Goal: Task Accomplishment & Management: Use online tool/utility

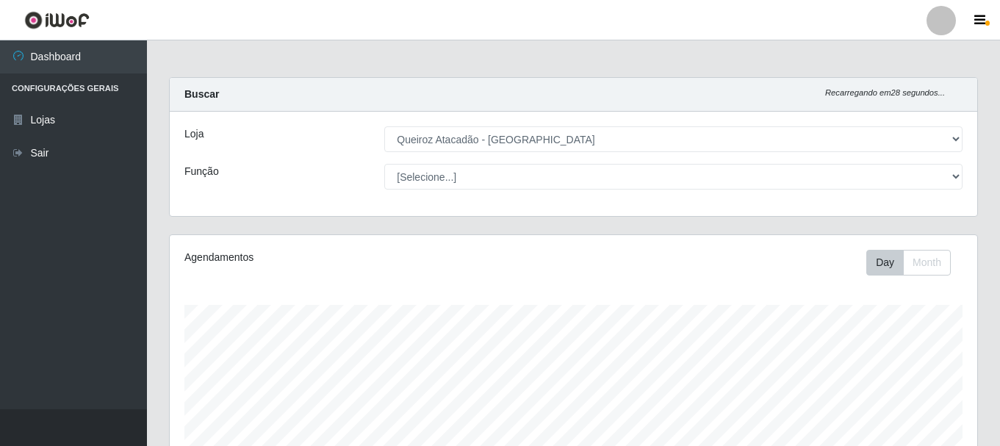
select select "464"
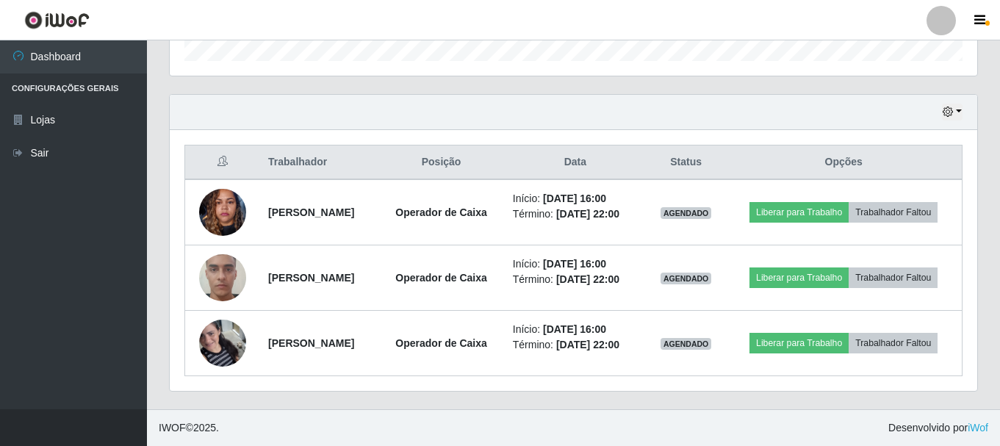
scroll to position [497, 0]
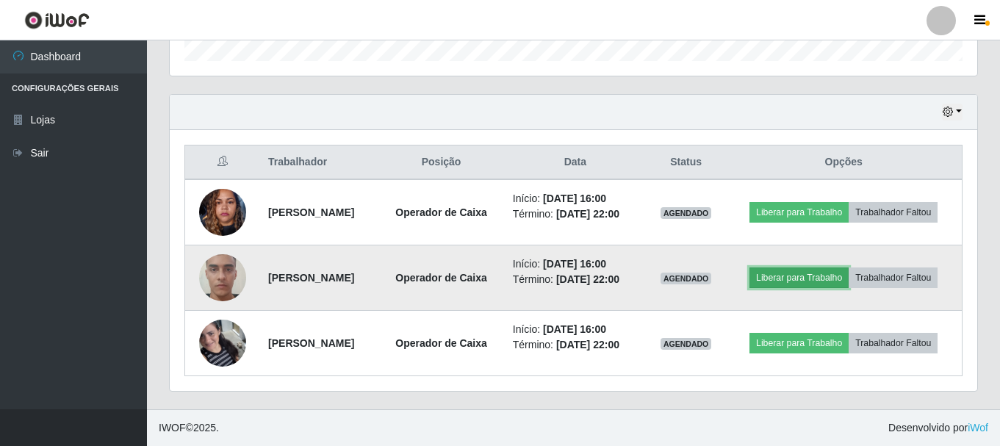
click at [848, 267] on button "Liberar para Trabalho" at bounding box center [798, 277] width 99 height 21
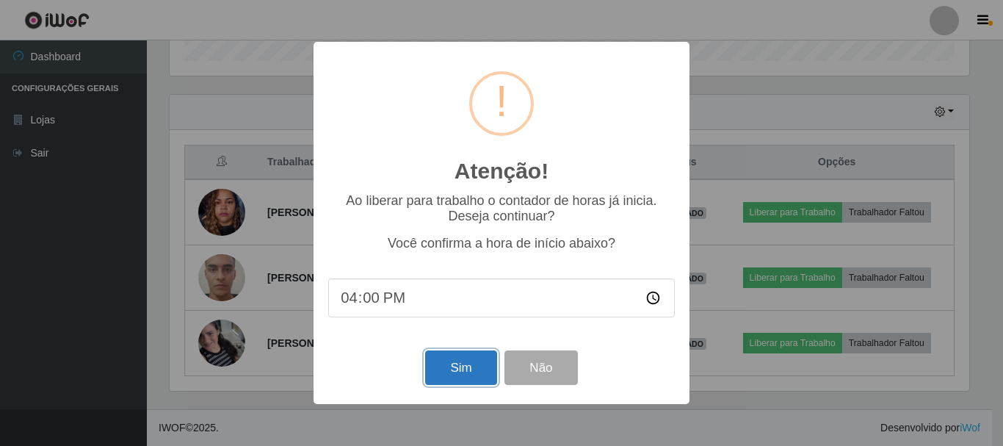
click at [468, 368] on button "Sim" at bounding box center [460, 367] width 71 height 35
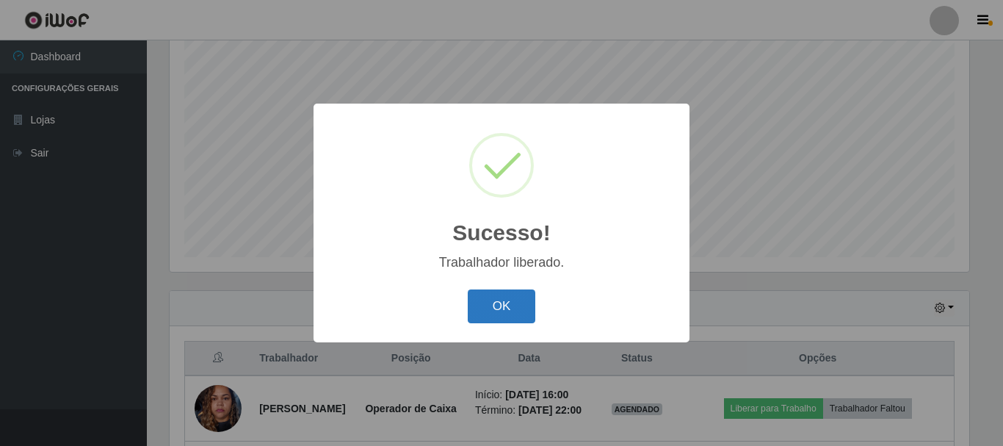
click at [508, 306] on button "OK" at bounding box center [502, 306] width 68 height 35
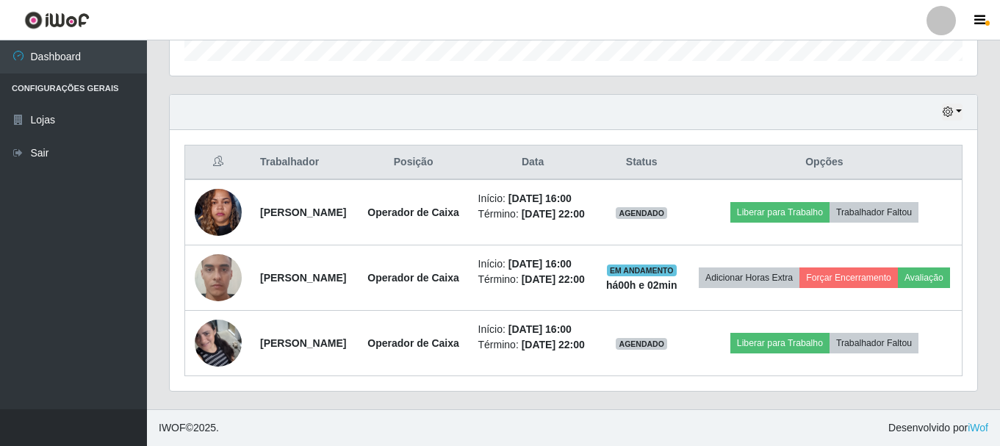
scroll to position [488, 0]
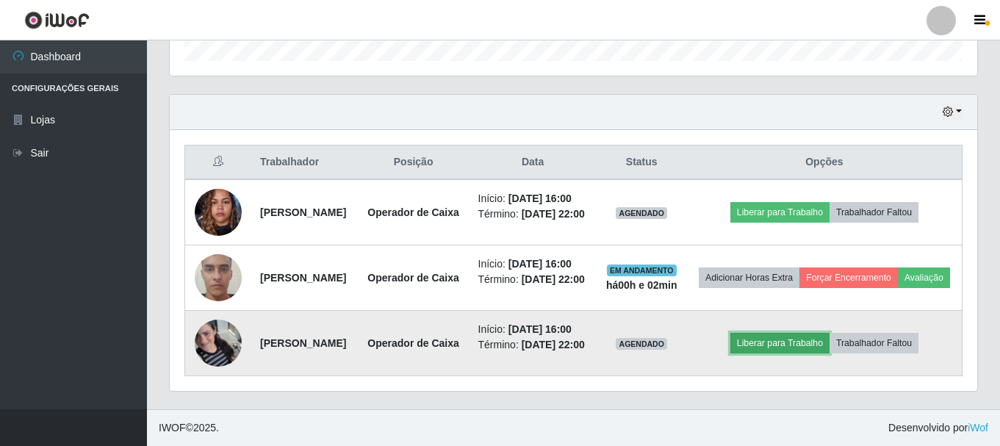
click at [813, 353] on button "Liberar para Trabalho" at bounding box center [779, 343] width 99 height 21
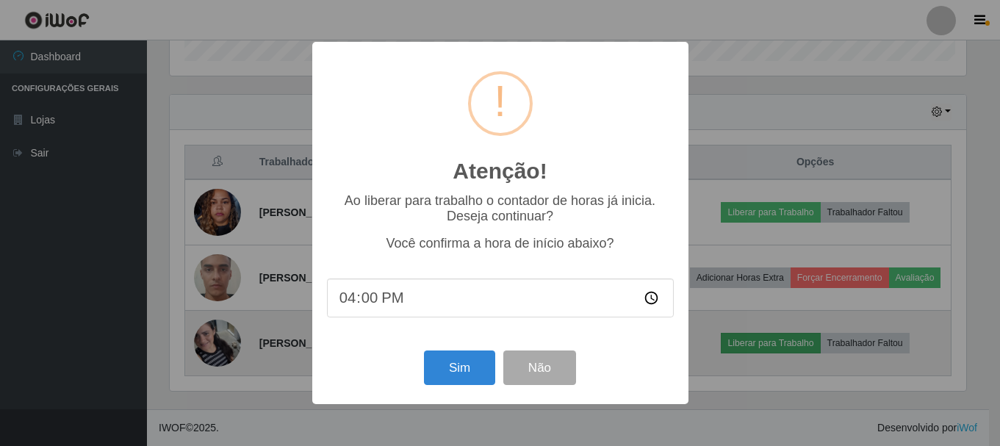
scroll to position [305, 800]
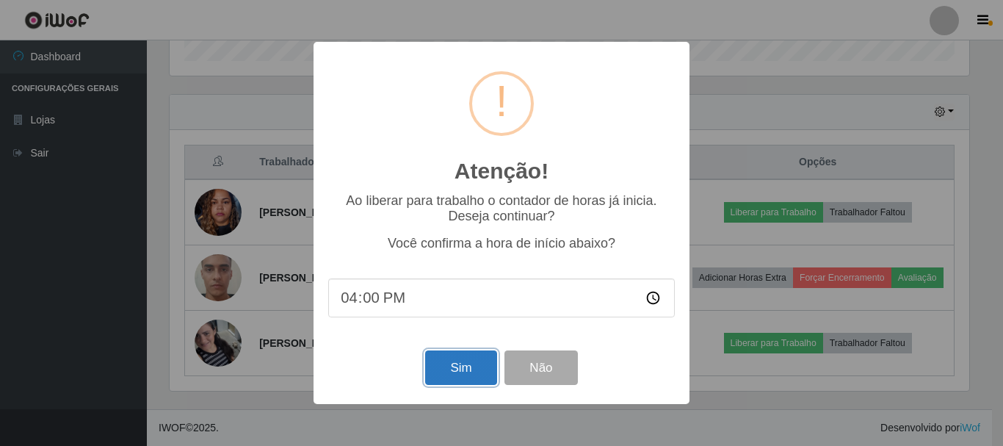
click at [452, 371] on button "Sim" at bounding box center [460, 367] width 71 height 35
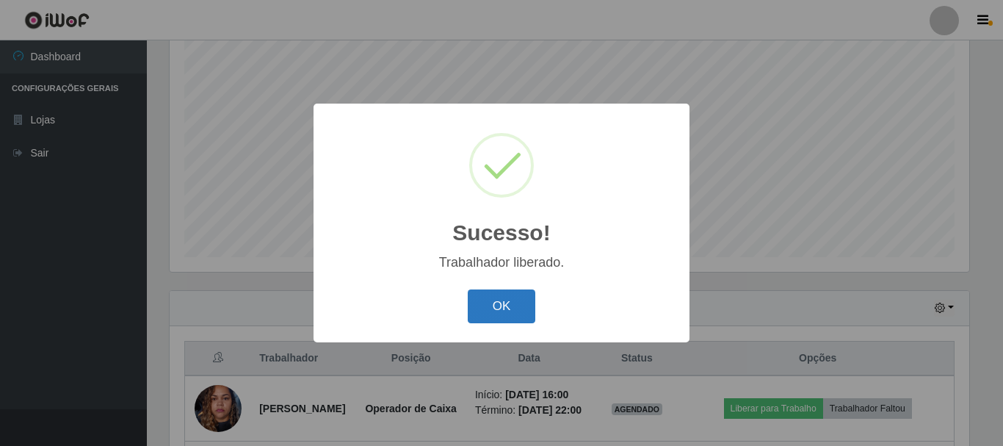
click at [512, 303] on button "OK" at bounding box center [502, 306] width 68 height 35
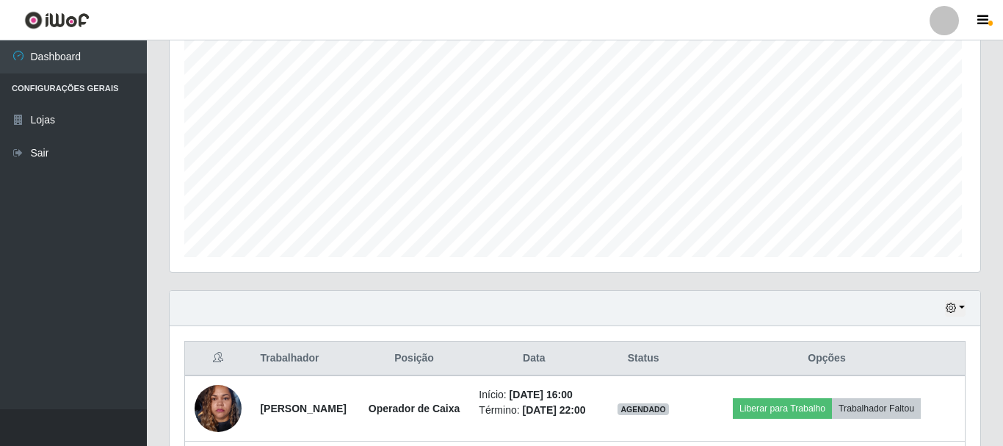
scroll to position [305, 807]
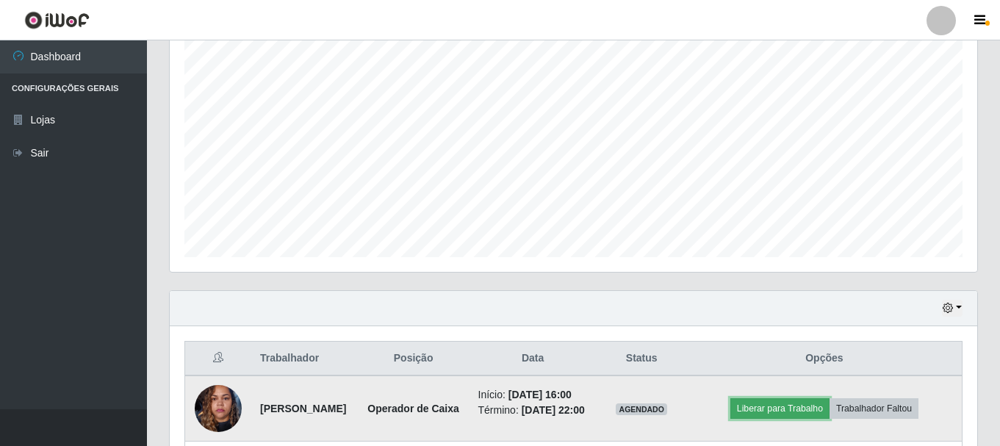
click at [796, 417] on button "Liberar para Trabalho" at bounding box center [779, 408] width 99 height 21
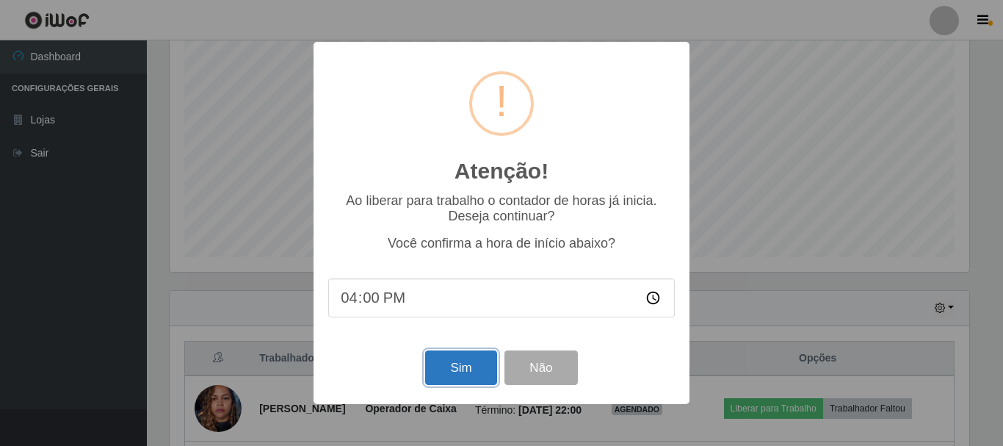
click at [463, 373] on button "Sim" at bounding box center [460, 367] width 71 height 35
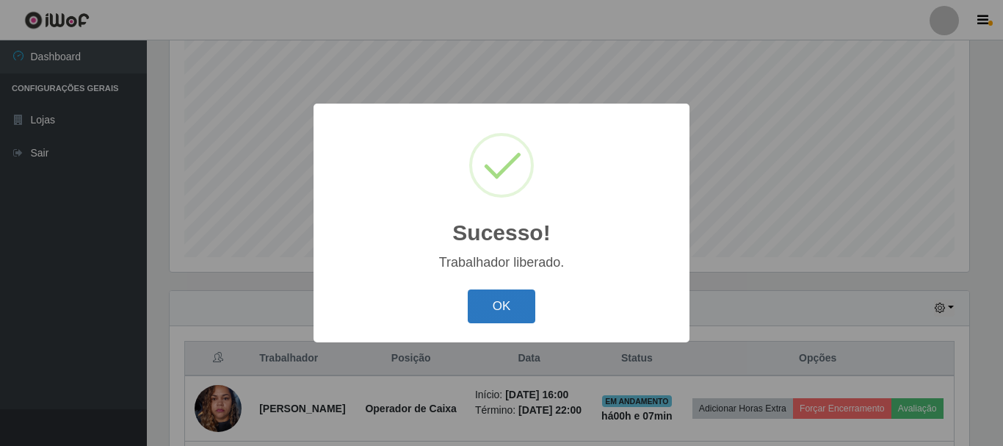
click at [505, 302] on button "OK" at bounding box center [502, 306] width 68 height 35
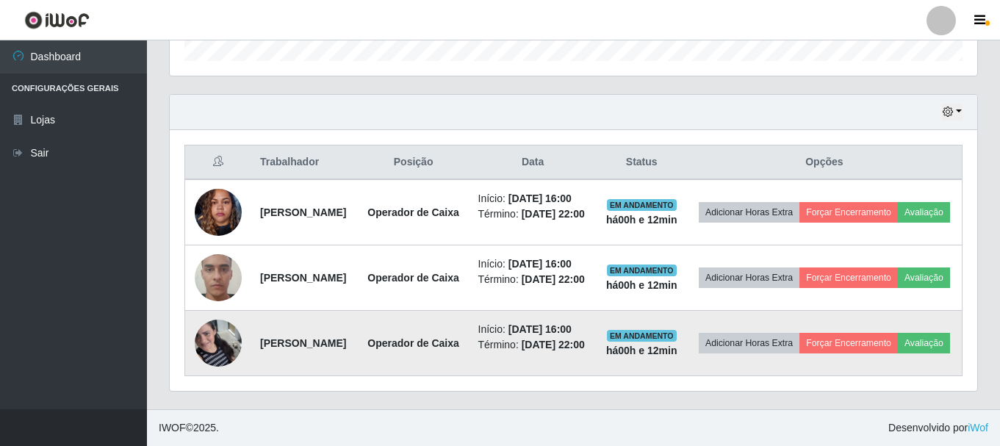
scroll to position [544, 0]
